Goal: Information Seeking & Learning: Learn about a topic

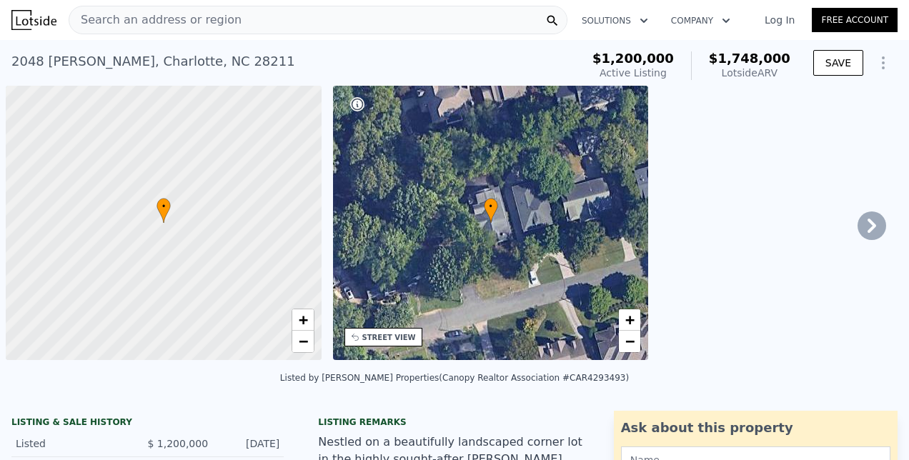
scroll to position [0, 6]
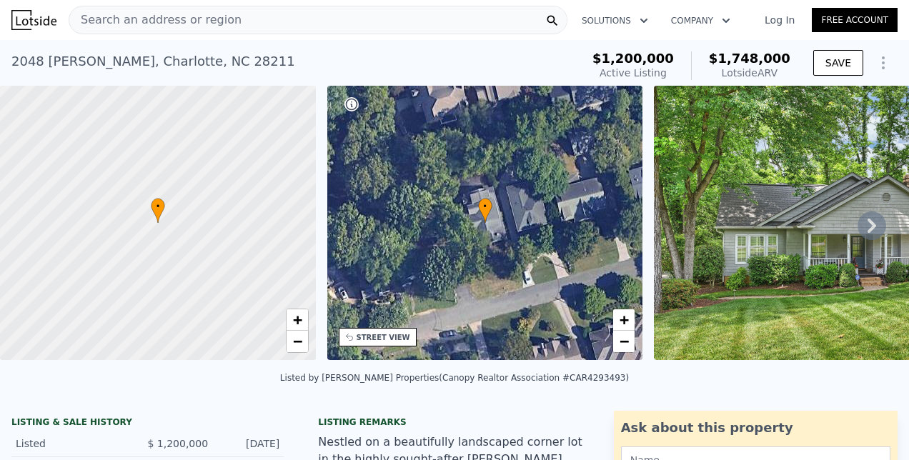
click at [154, 20] on span "Search an address or region" at bounding box center [155, 19] width 172 height 17
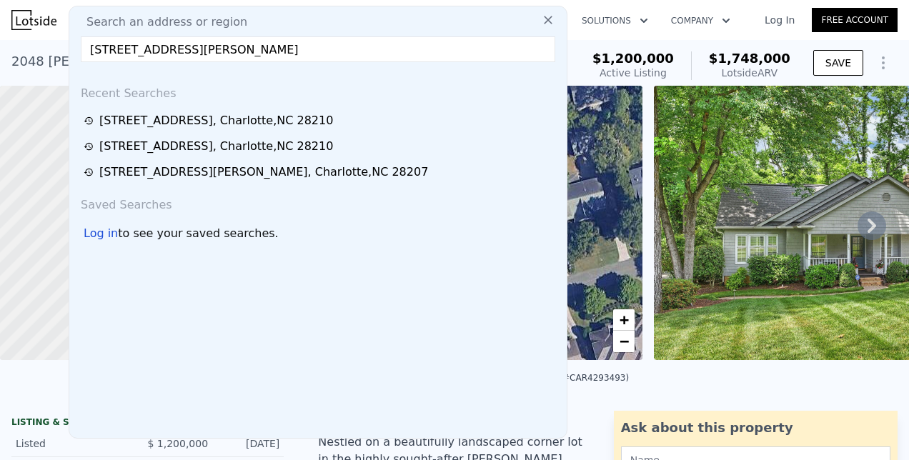
type input "[STREET_ADDRESS][PERSON_NAME]"
click at [154, 20] on span "Search an address or region" at bounding box center [161, 22] width 172 height 17
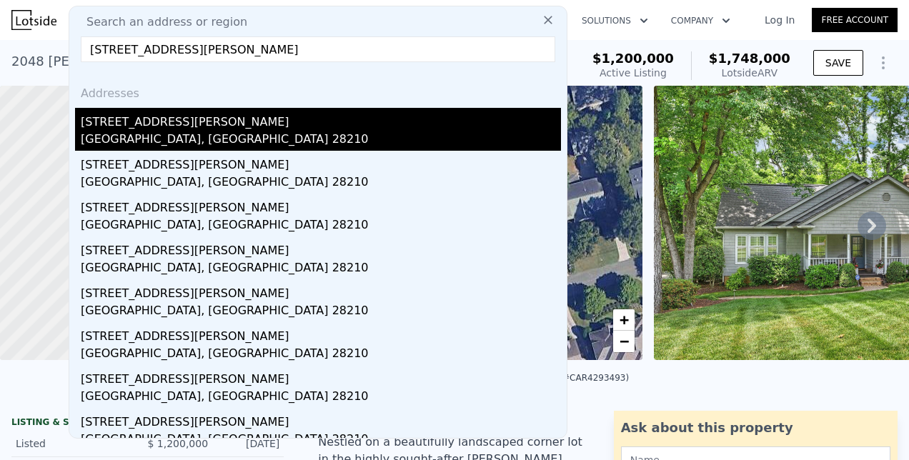
click at [132, 119] on div "[STREET_ADDRESS][PERSON_NAME]" at bounding box center [321, 119] width 480 height 23
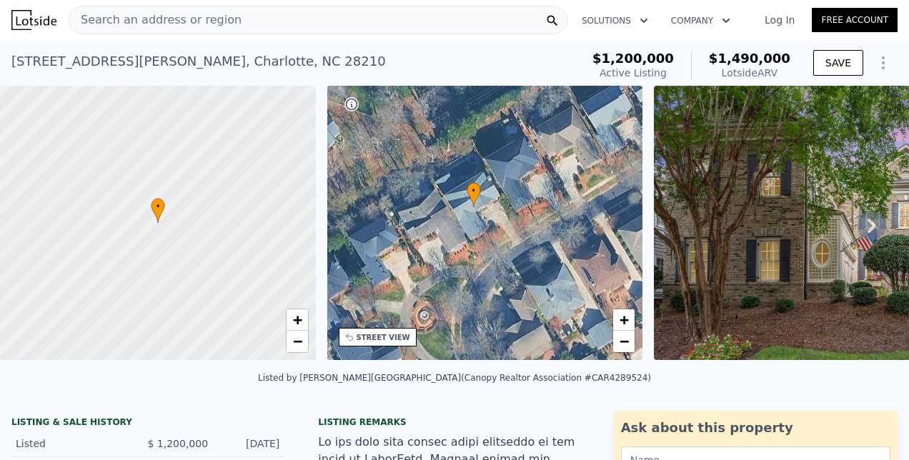
drag, startPoint x: 582, startPoint y: 189, endPoint x: 574, endPoint y: 172, distance: 18.9
click at [574, 172] on div "• + −" at bounding box center [485, 223] width 316 height 275
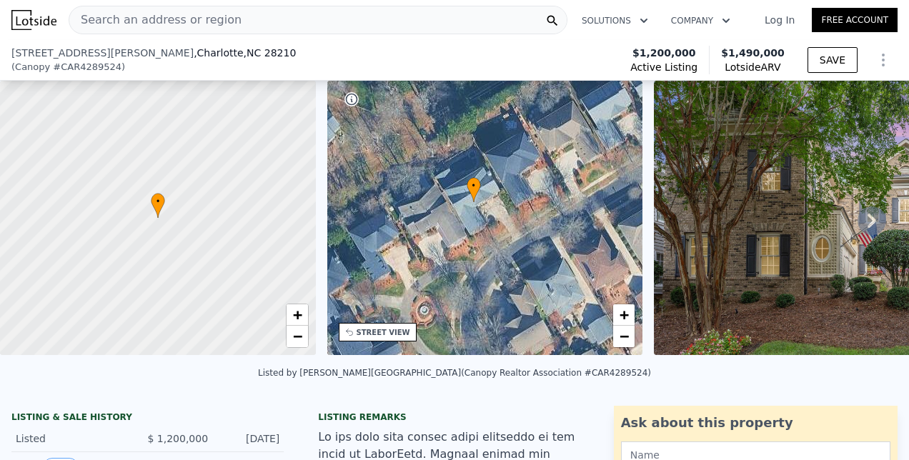
scroll to position [233, 0]
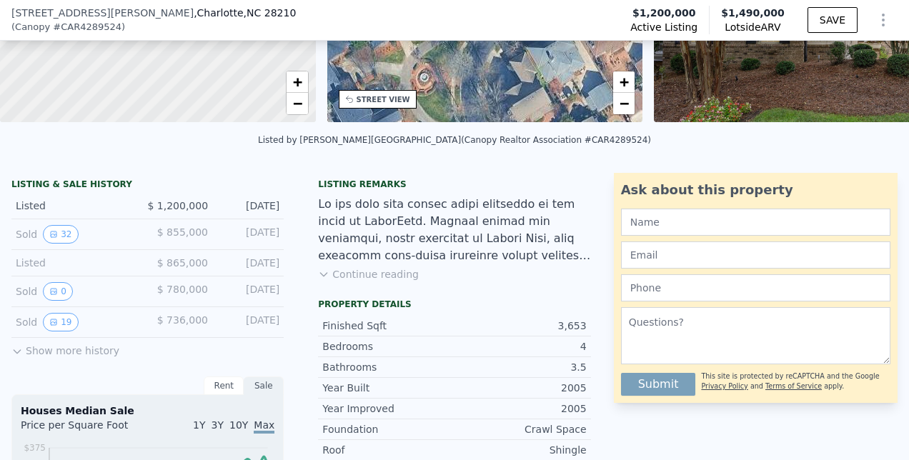
click at [348, 282] on button "Continue reading" at bounding box center [368, 274] width 101 height 14
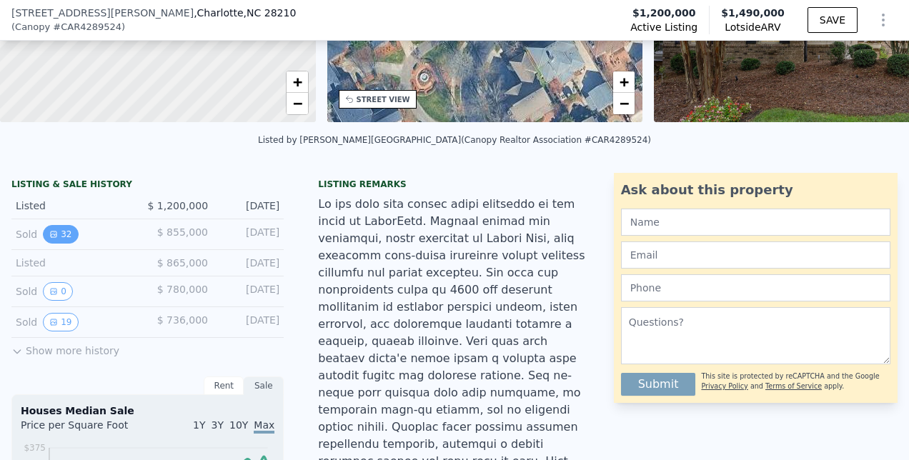
click at [57, 242] on button "32" at bounding box center [60, 234] width 35 height 19
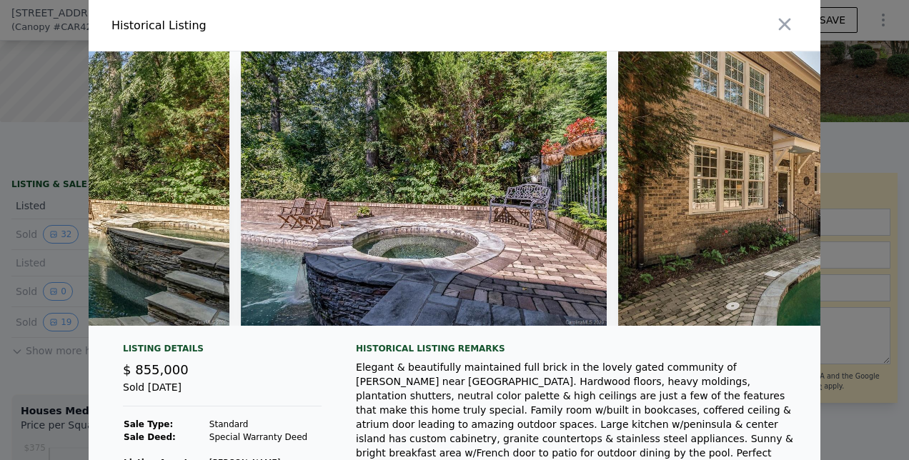
scroll to position [0, 11420]
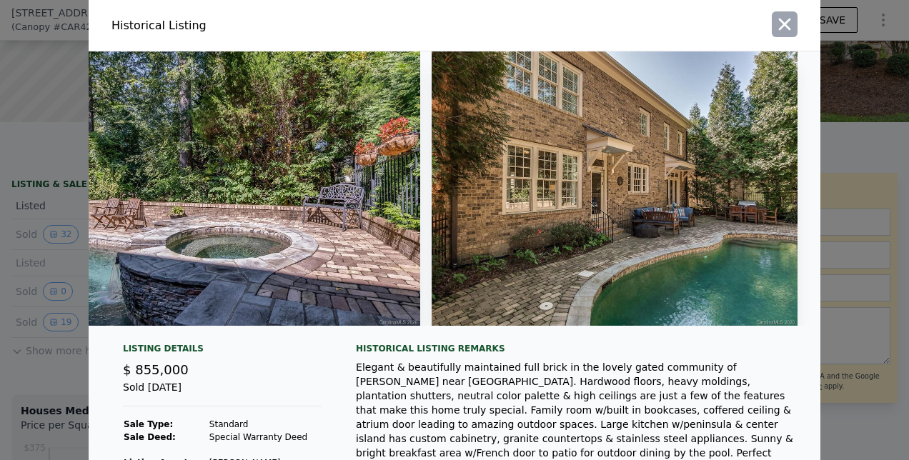
click at [787, 29] on icon "button" at bounding box center [785, 24] width 20 height 20
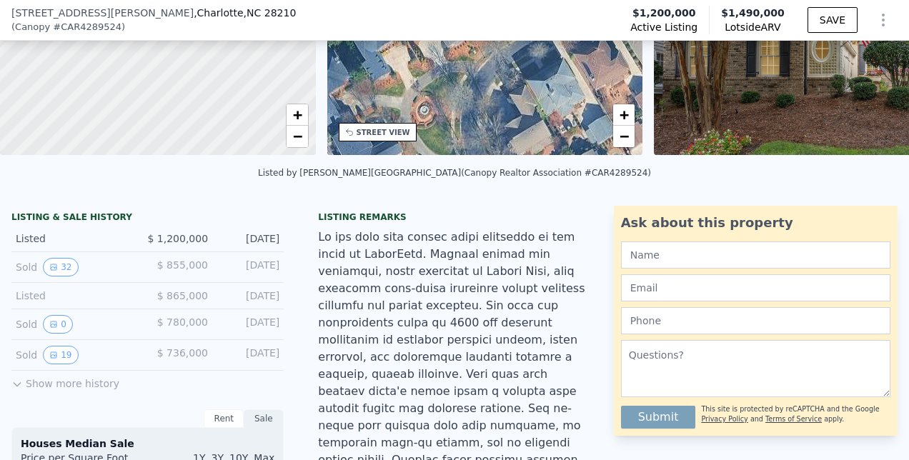
scroll to position [200, 0]
click at [33, 391] on button "Show more history" at bounding box center [65, 381] width 108 height 20
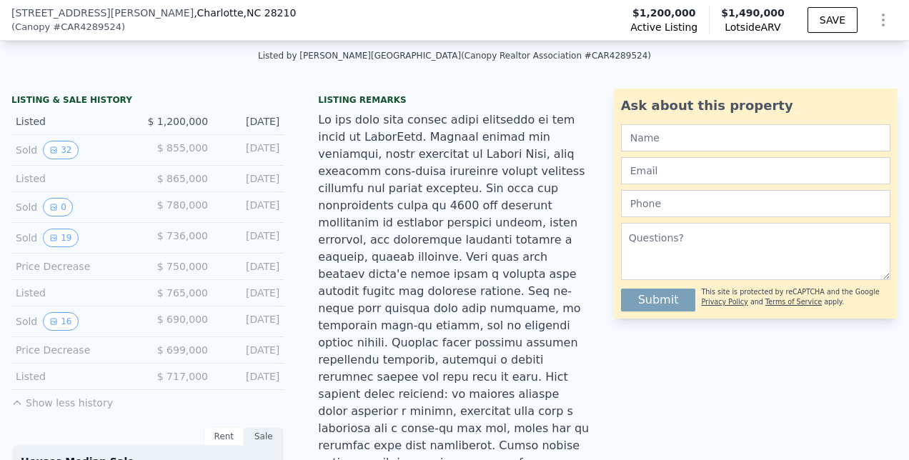
scroll to position [320, 0]
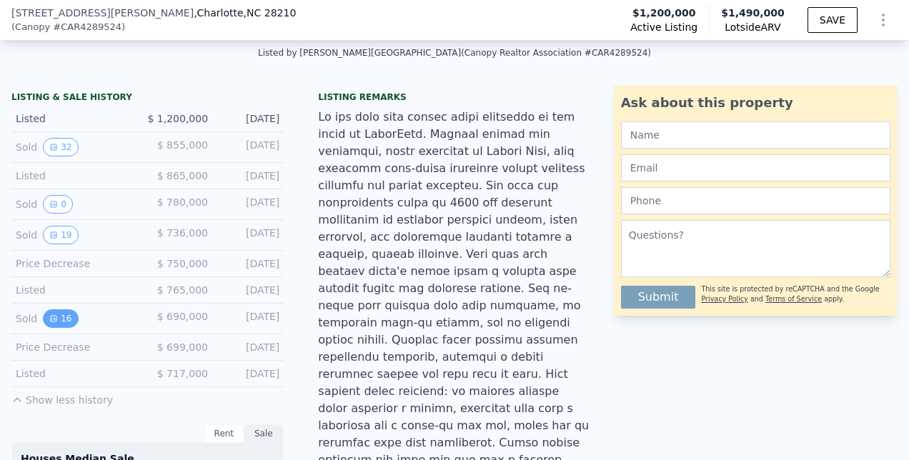
click at [60, 327] on button "16" at bounding box center [60, 319] width 35 height 19
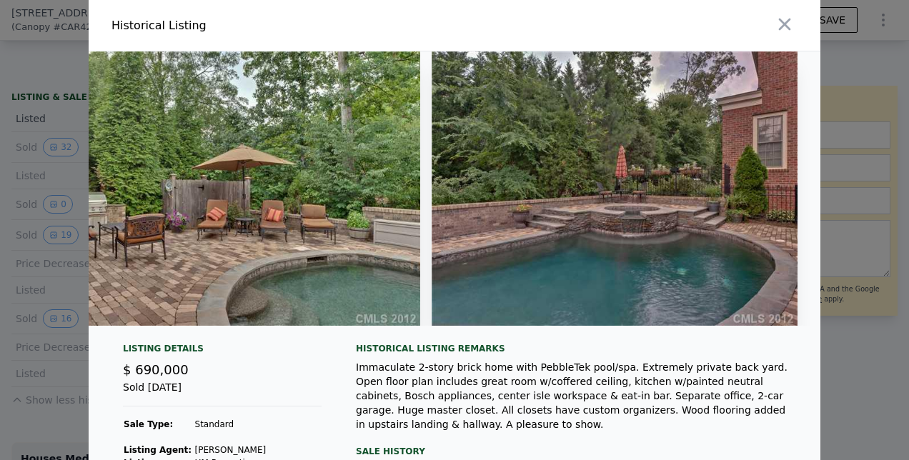
scroll to position [0, 5302]
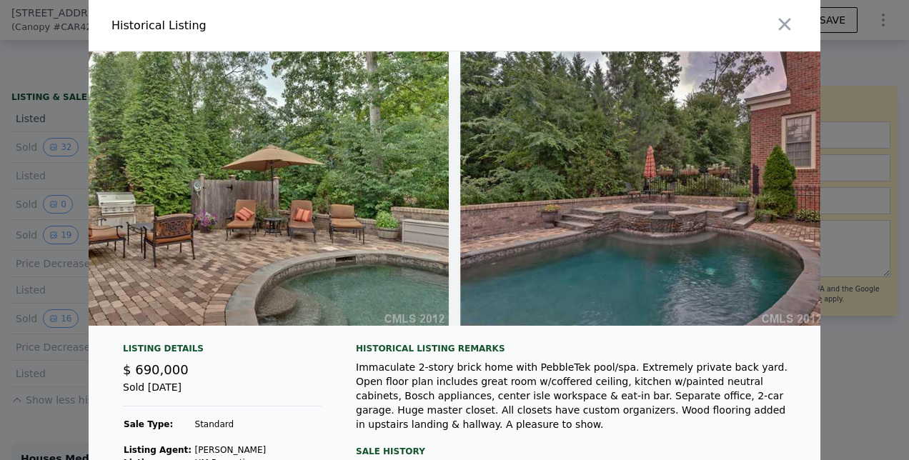
click at [54, 277] on div at bounding box center [454, 230] width 909 height 460
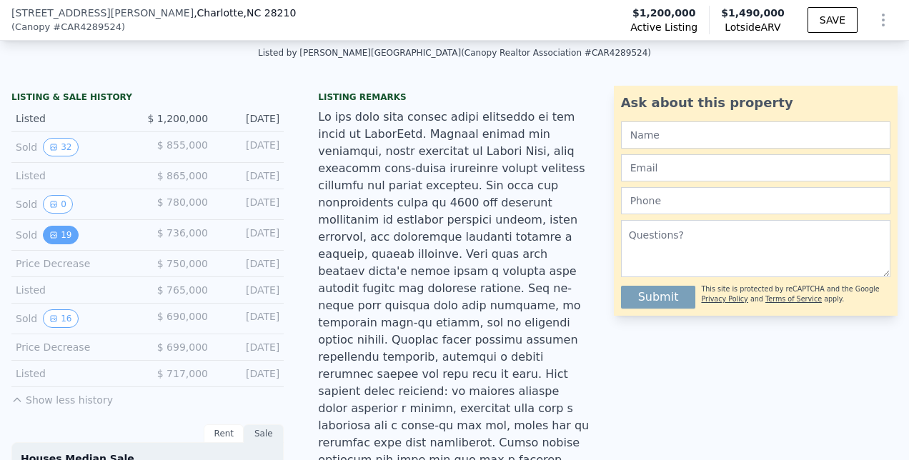
click at [63, 238] on button "19" at bounding box center [60, 235] width 35 height 19
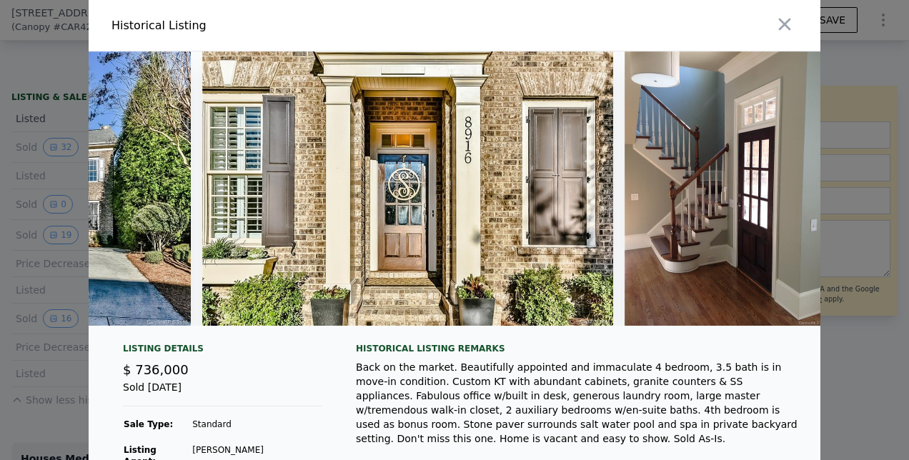
scroll to position [0, 0]
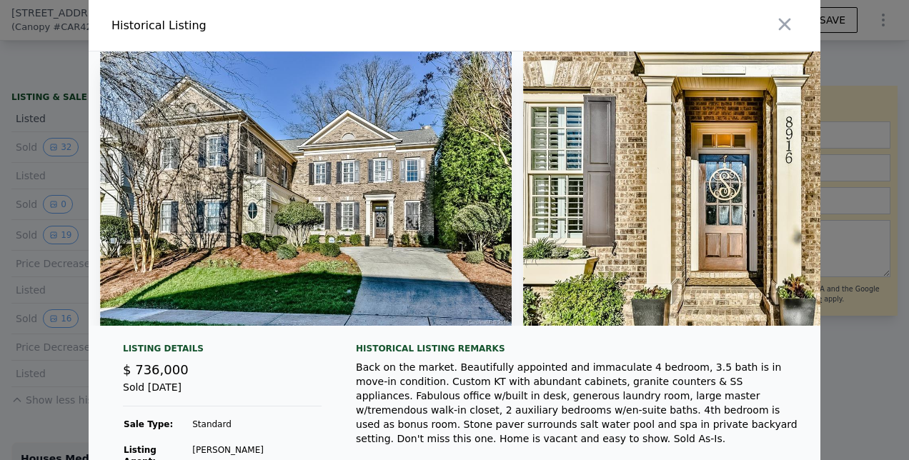
click at [67, 182] on div at bounding box center [454, 230] width 909 height 460
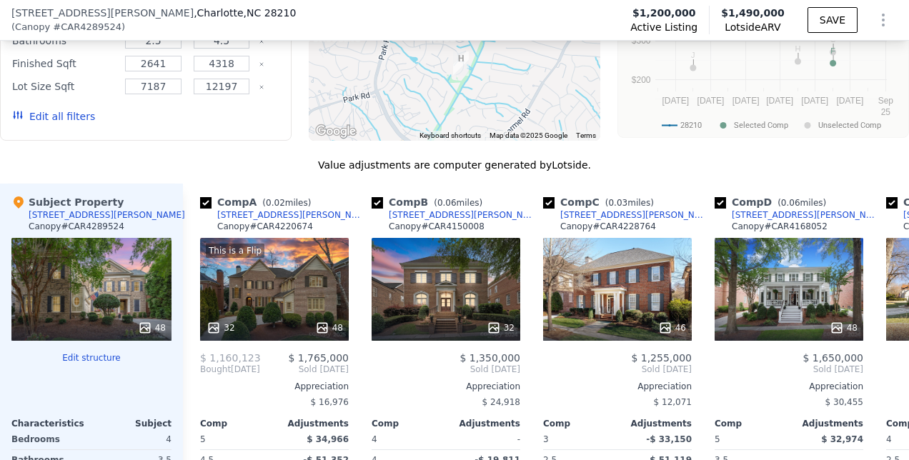
scroll to position [2045, 0]
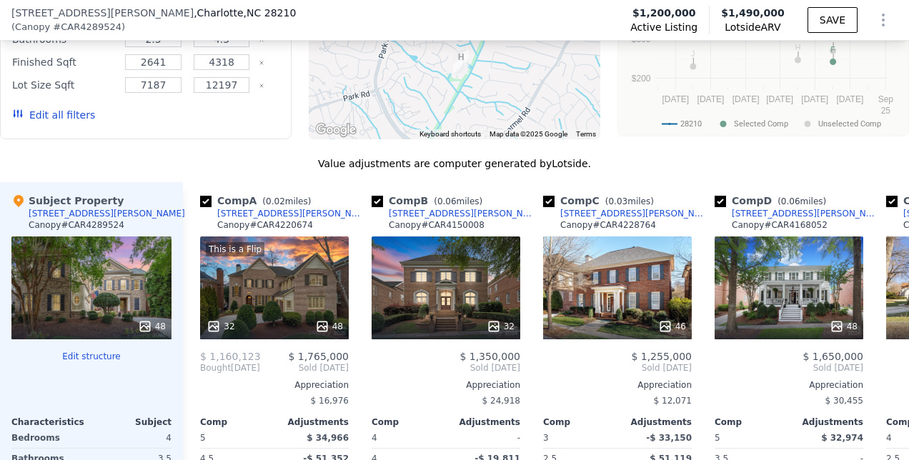
drag, startPoint x: 279, startPoint y: 199, endPoint x: 181, endPoint y: 280, distance: 127.4
click at [181, 280] on div "Subject Property [STREET_ADDRESS][PERSON_NAME] Canopy # CAR4289524 48 Edit stru…" at bounding box center [91, 422] width 183 height 480
drag, startPoint x: 267, startPoint y: 214, endPoint x: 248, endPoint y: 207, distance: 20.3
click at [248, 237] on div "This is a Flip 32 48" at bounding box center [274, 288] width 149 height 103
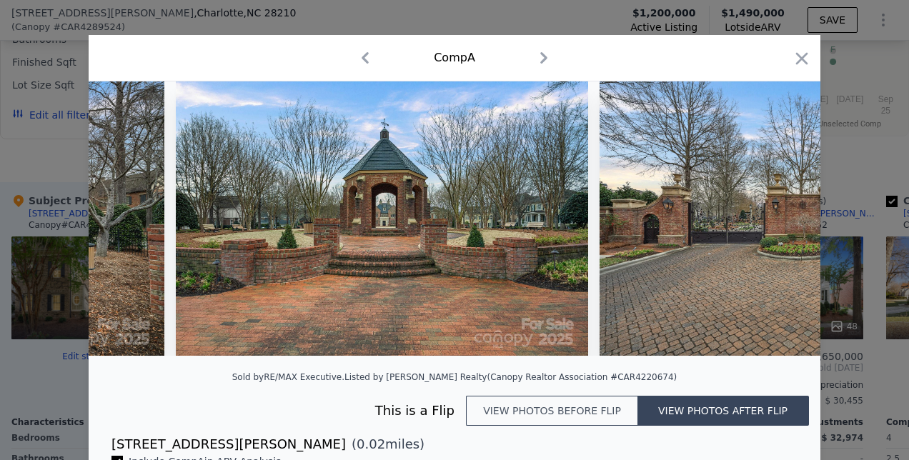
scroll to position [0, 19577]
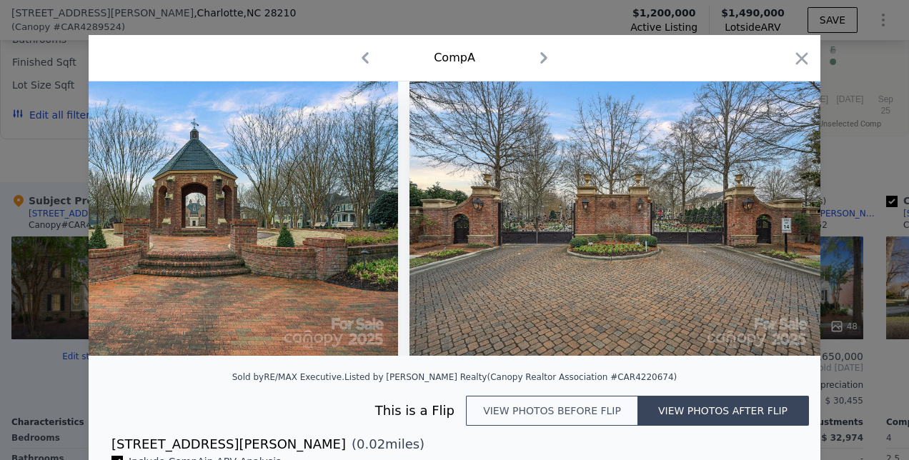
click at [605, 425] on button "View photos before flip" at bounding box center [552, 411] width 172 height 30
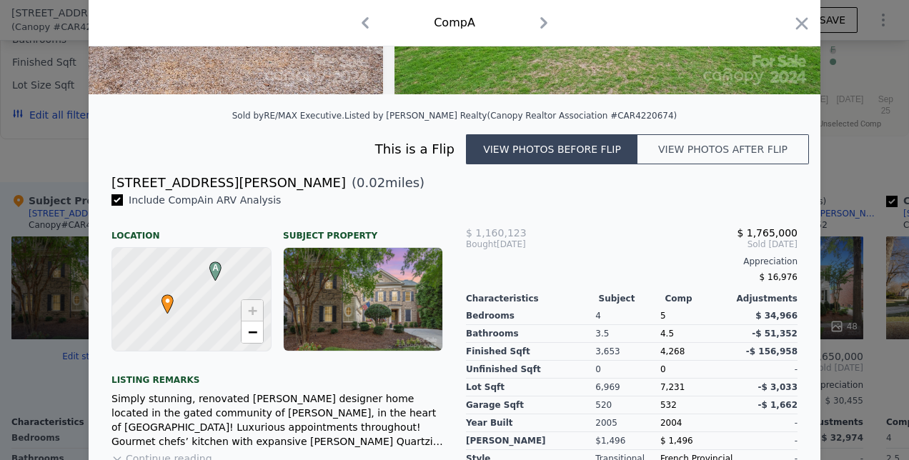
scroll to position [458, 0]
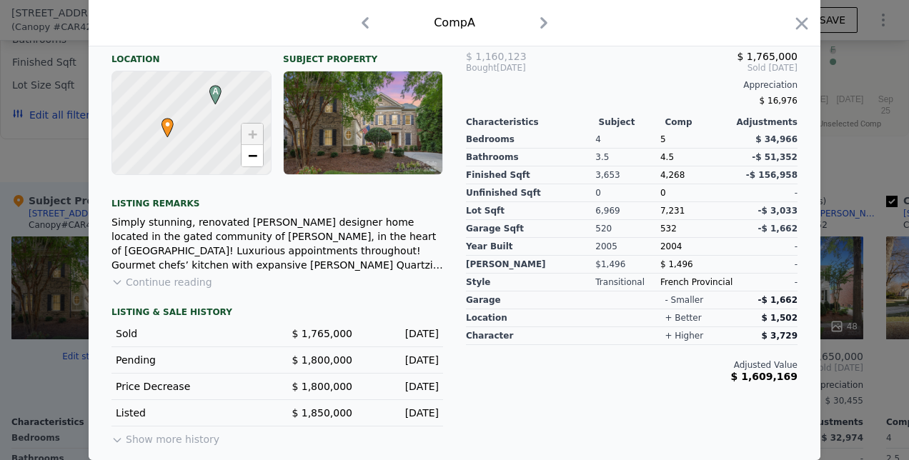
click at [164, 438] on button "Show more history" at bounding box center [166, 437] width 108 height 20
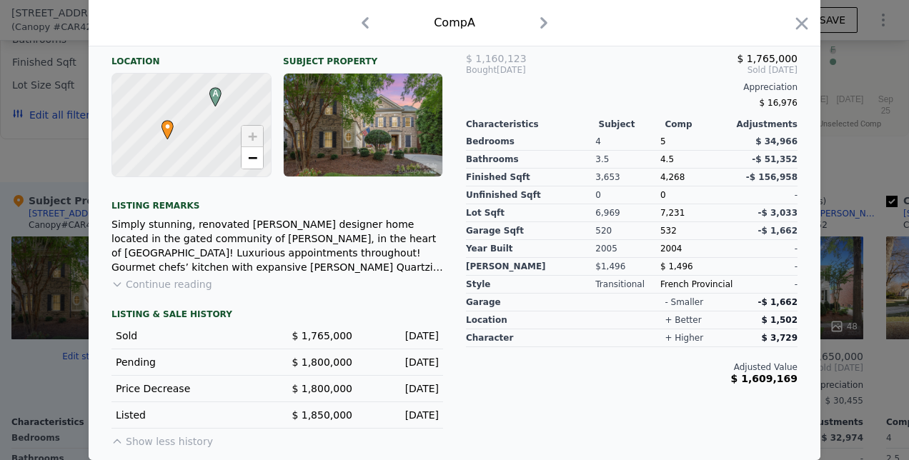
click at [169, 439] on button "Show less history" at bounding box center [163, 439] width 102 height 20
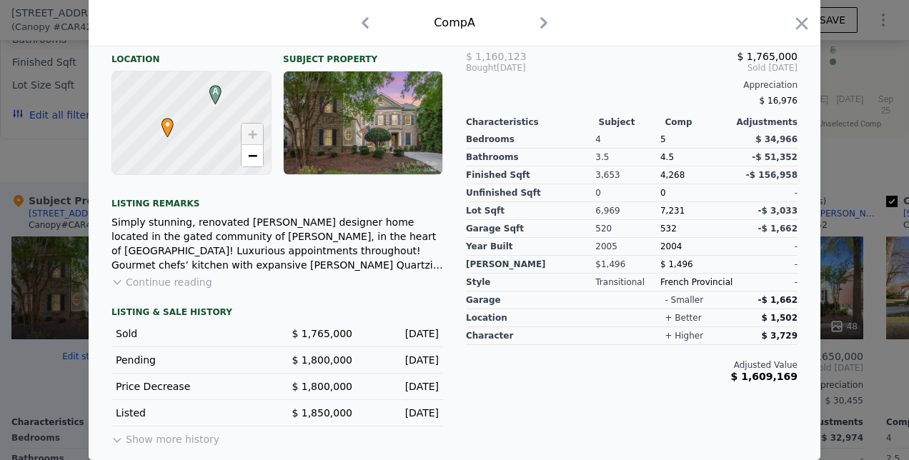
click at [169, 439] on button "Show more history" at bounding box center [166, 437] width 108 height 20
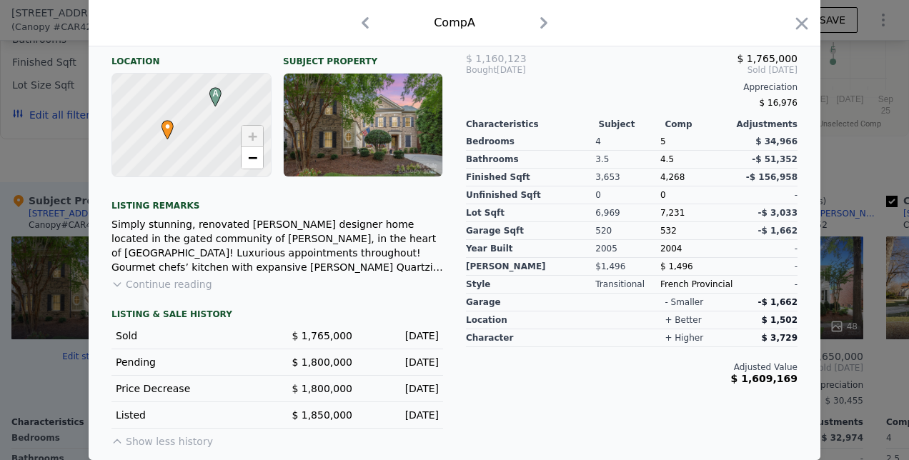
click at [37, 322] on div at bounding box center [454, 230] width 909 height 460
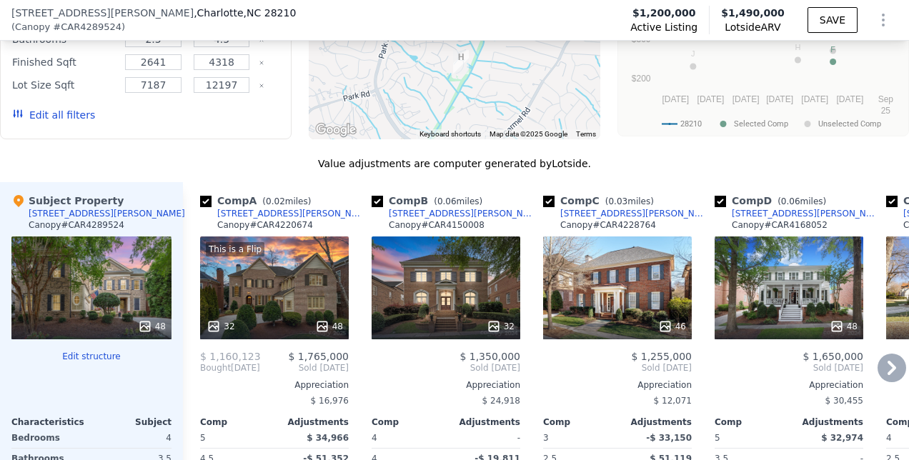
click at [439, 237] on div "32" at bounding box center [446, 288] width 149 height 103
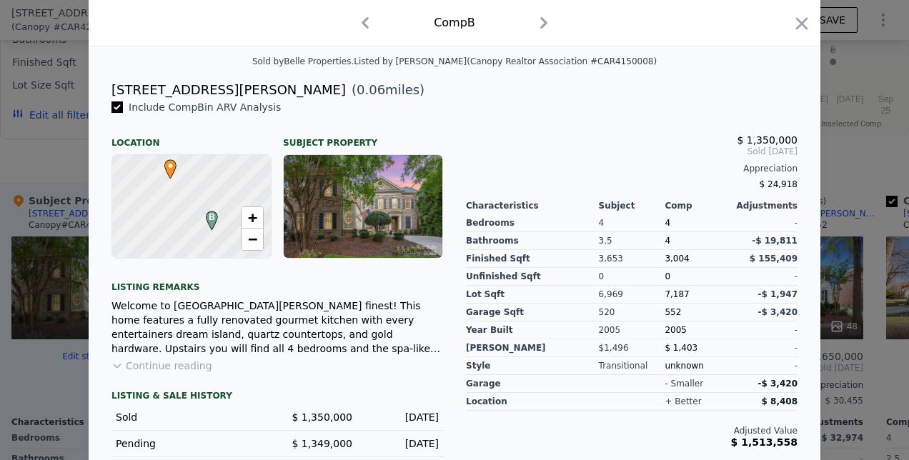
scroll to position [328, 0]
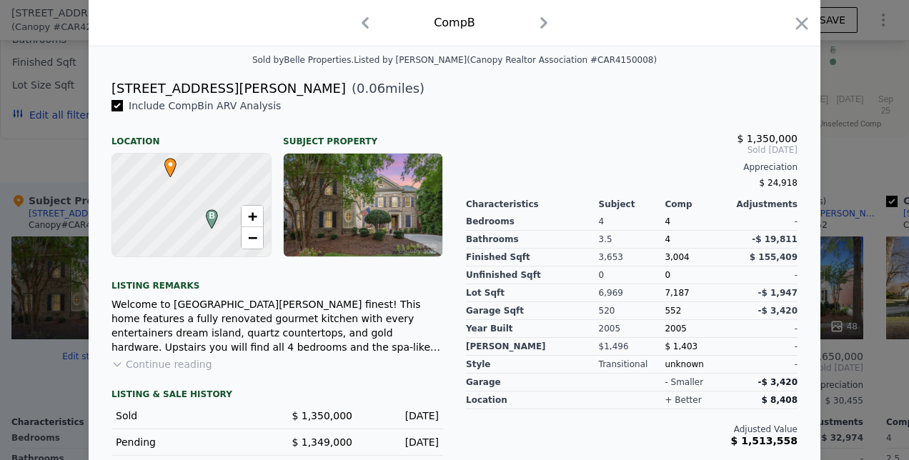
click at [143, 386] on div "LISTING & SALE HISTORY Sold $ 1,350,000 [DATE] Pending $ 1,349,000 [DATE] Price…" at bounding box center [278, 440] width 332 height 137
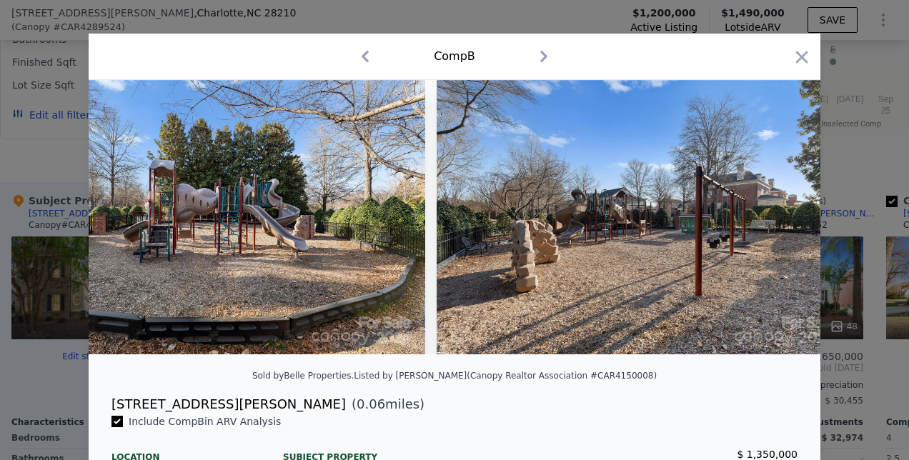
scroll to position [0, 12576]
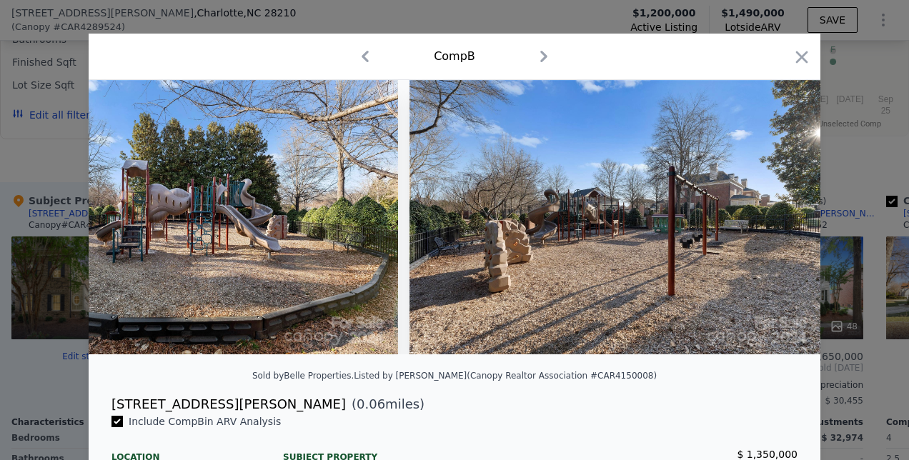
click at [806, 51] on icon "button" at bounding box center [802, 57] width 20 height 20
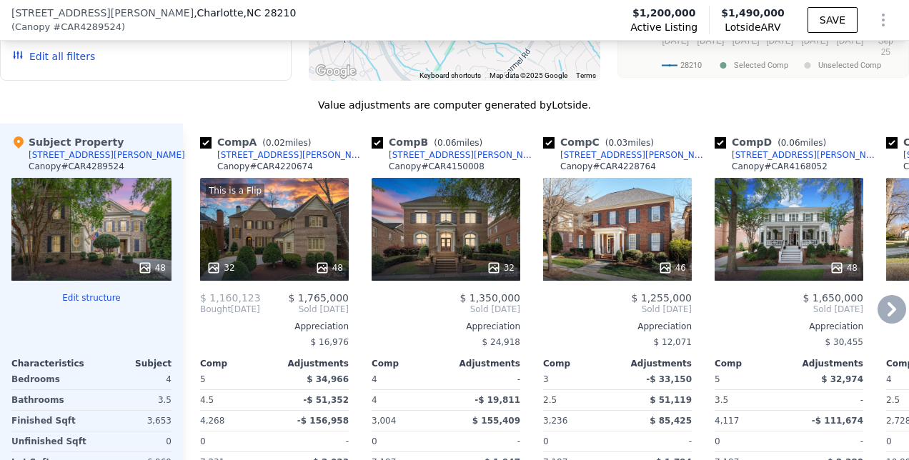
scroll to position [2105, 0]
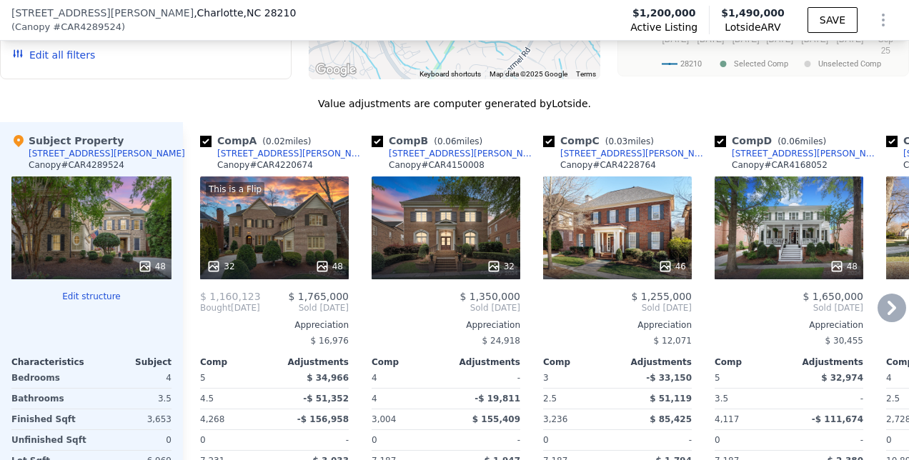
click at [591, 260] on div "46" at bounding box center [618, 267] width 137 height 14
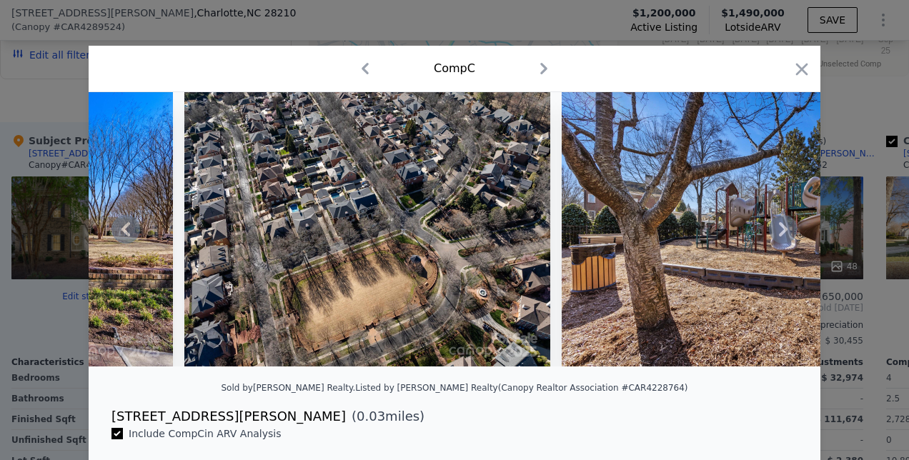
scroll to position [0, 16622]
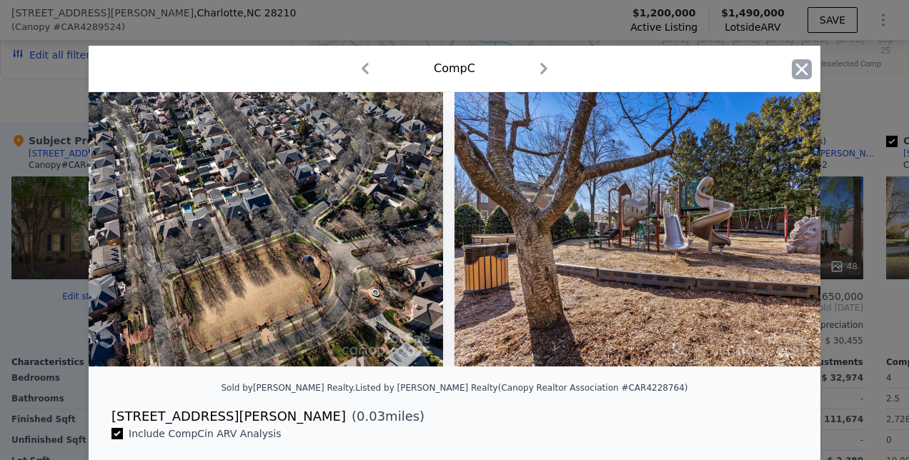
click at [803, 72] on icon "button" at bounding box center [802, 69] width 20 height 20
